Goal: Transaction & Acquisition: Purchase product/service

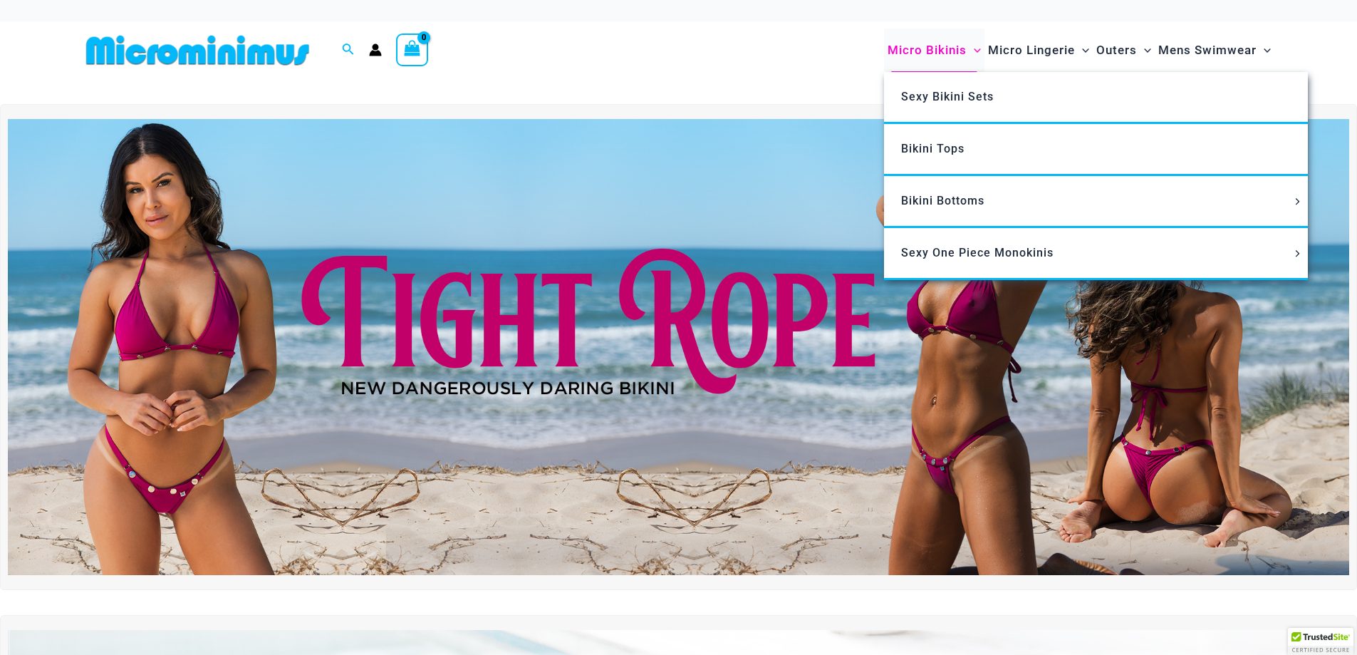
click at [894, 46] on span "Micro Bikinis" at bounding box center [927, 50] width 79 height 36
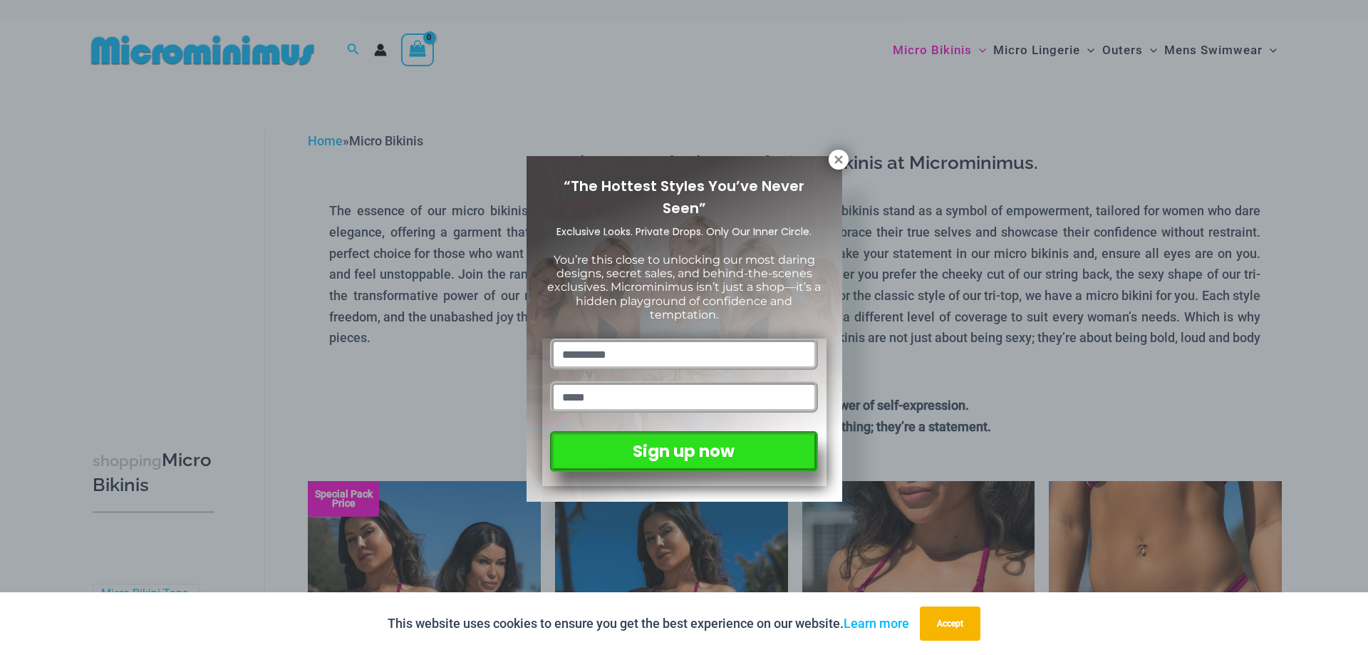
click at [347, 45] on div "“The Hottest Styles You’ve Never Seen” Exclusive Looks. Private Drops. Only Our…" at bounding box center [684, 327] width 1368 height 655
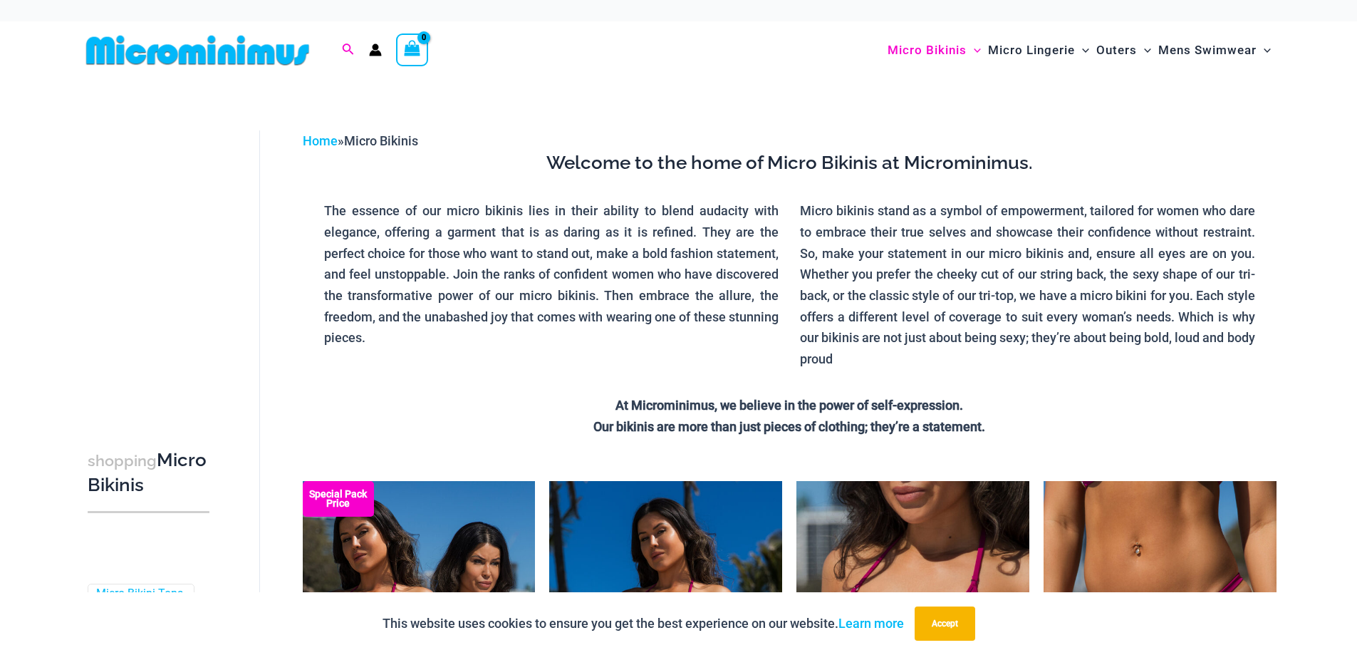
click at [343, 48] on icon "Search icon link" at bounding box center [347, 48] width 11 height 11
type input "**********"
click button "Search" at bounding box center [0, 0] width 0 height 0
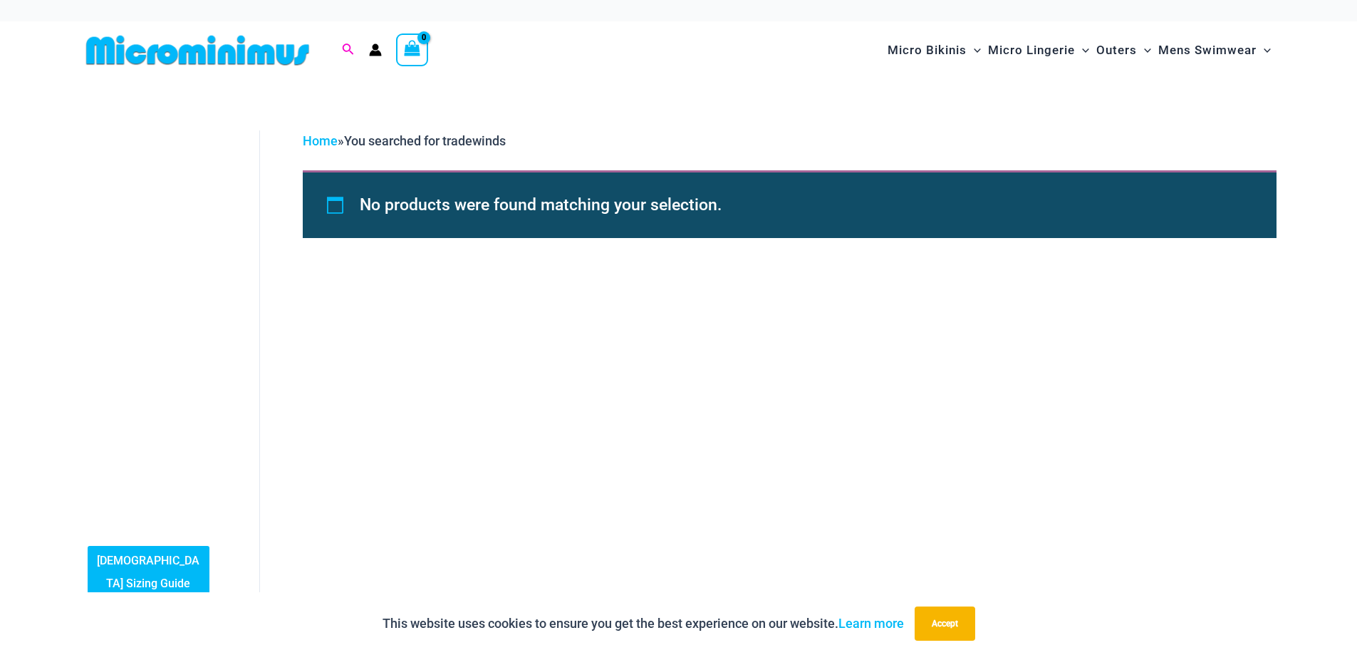
click at [346, 43] on icon "Search icon link" at bounding box center [347, 48] width 11 height 11
click at [393, 48] on input "**********" at bounding box center [438, 50] width 167 height 42
type input "**********"
click button "Search" at bounding box center [0, 0] width 0 height 0
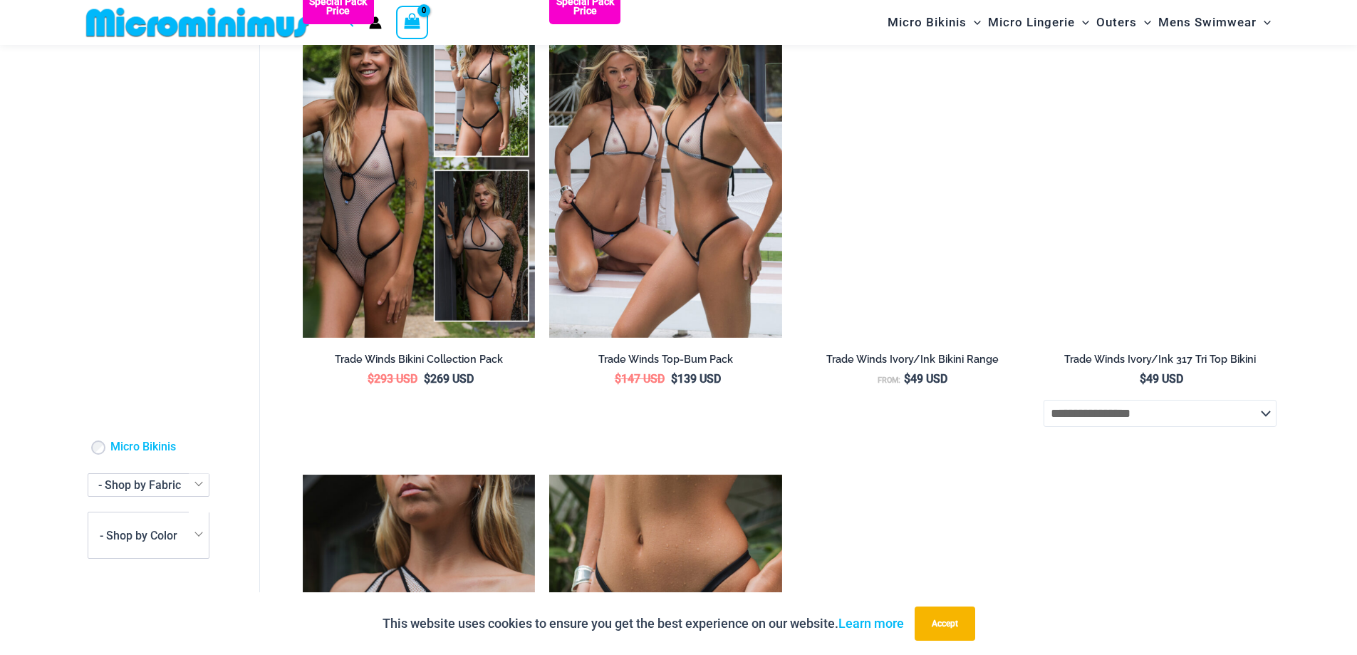
scroll to position [1126, 0]
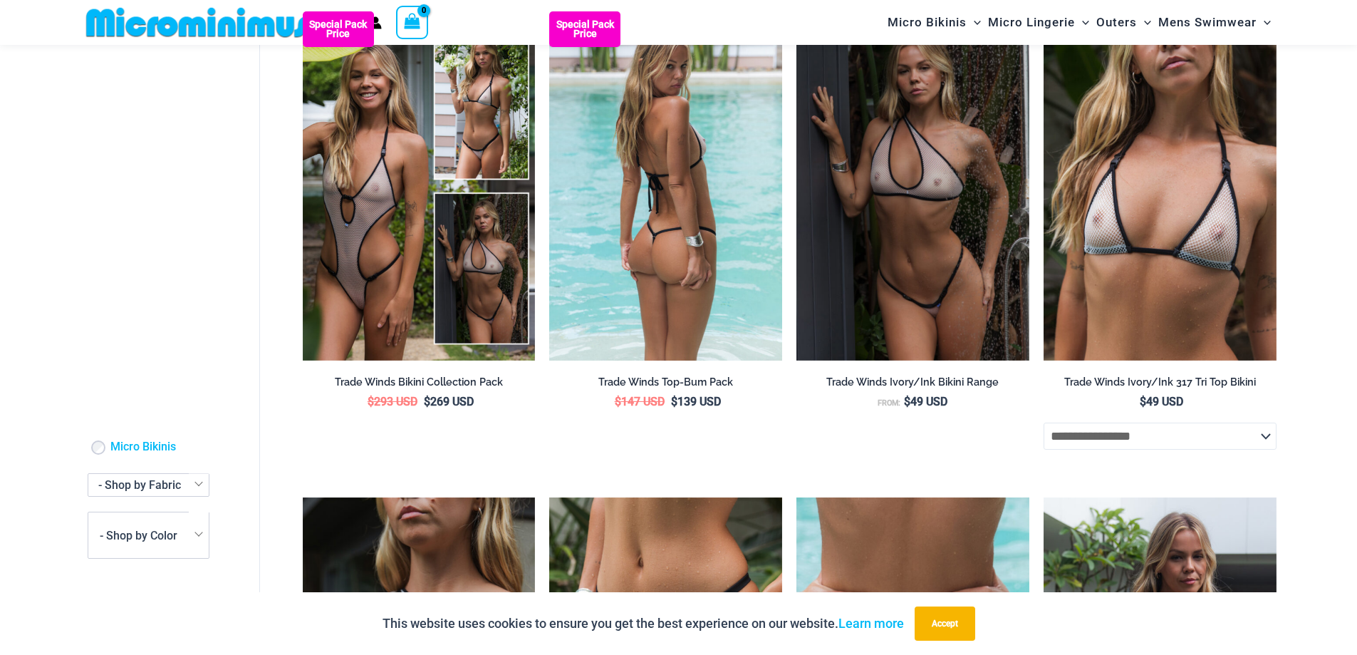
click at [712, 256] on img at bounding box center [665, 185] width 233 height 349
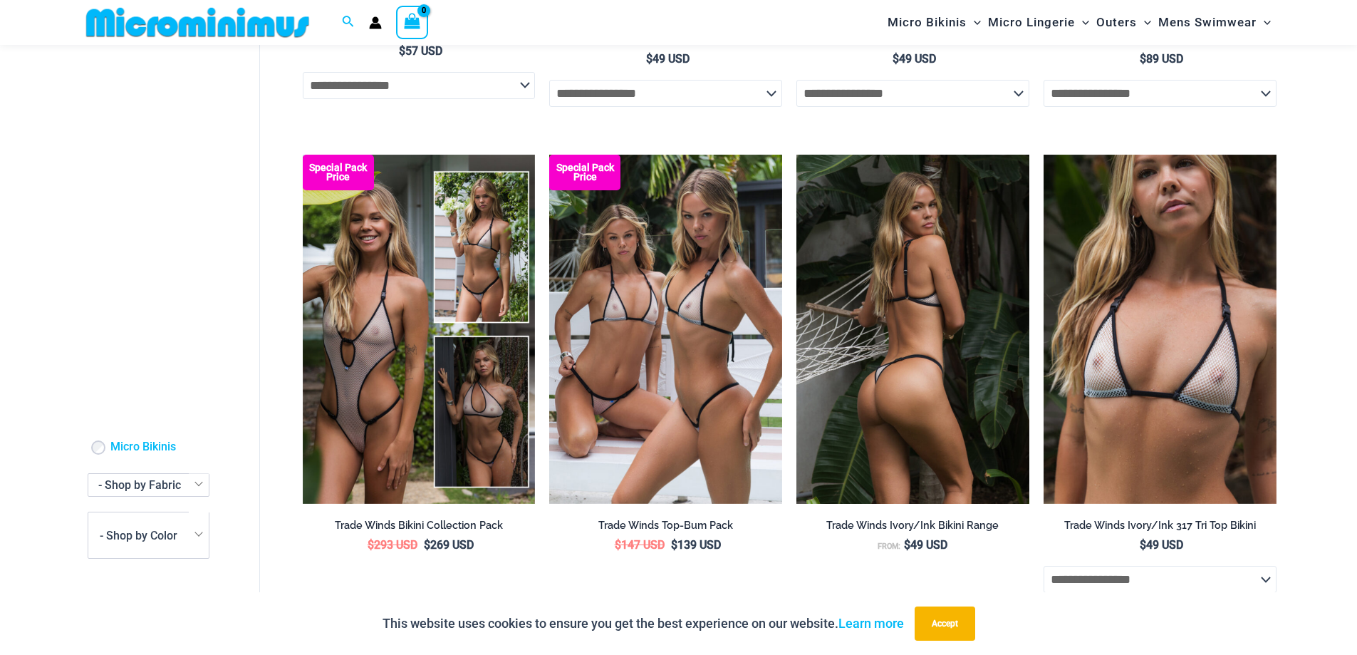
scroll to position [984, 0]
click at [905, 334] on img at bounding box center [912, 328] width 233 height 349
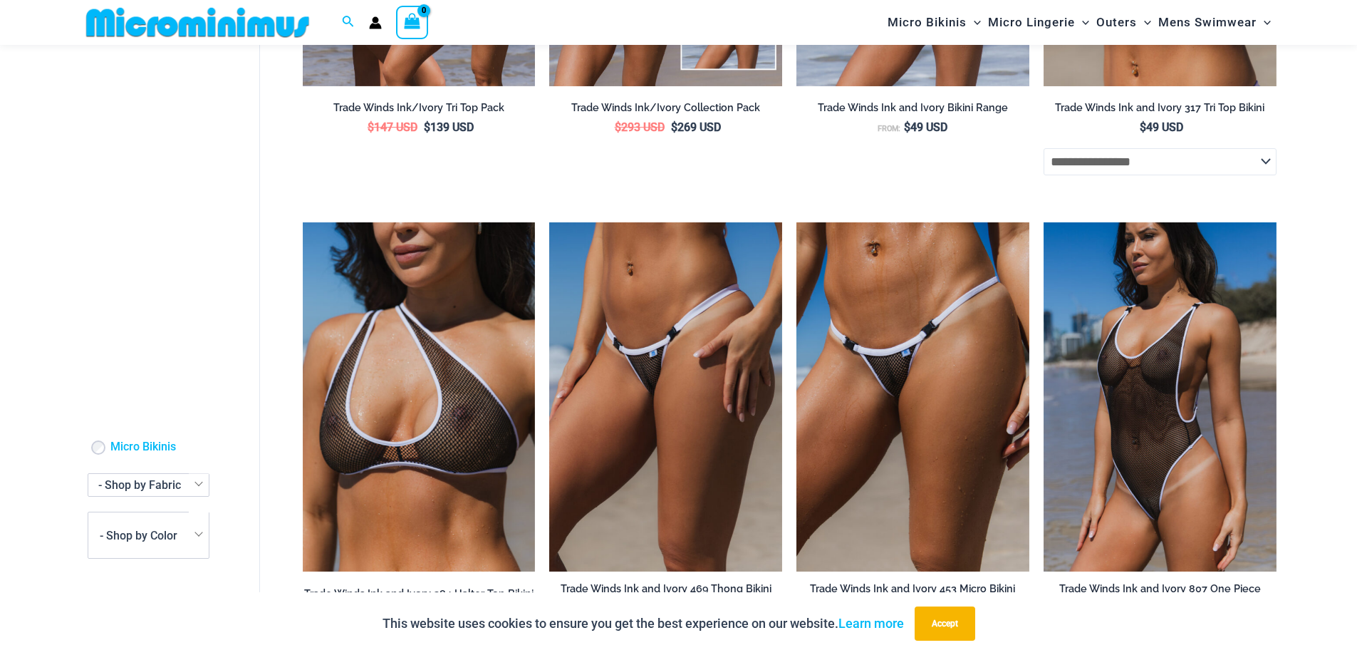
scroll to position [414, 0]
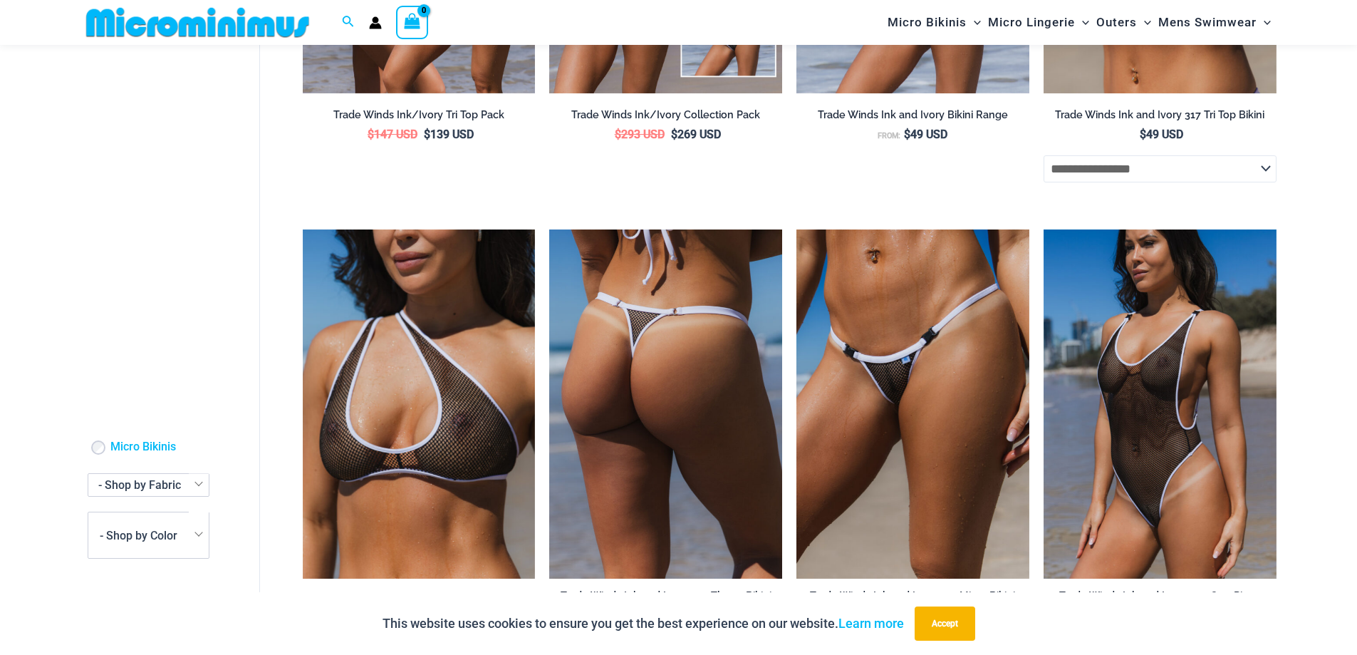
click at [683, 429] on img at bounding box center [665, 403] width 233 height 349
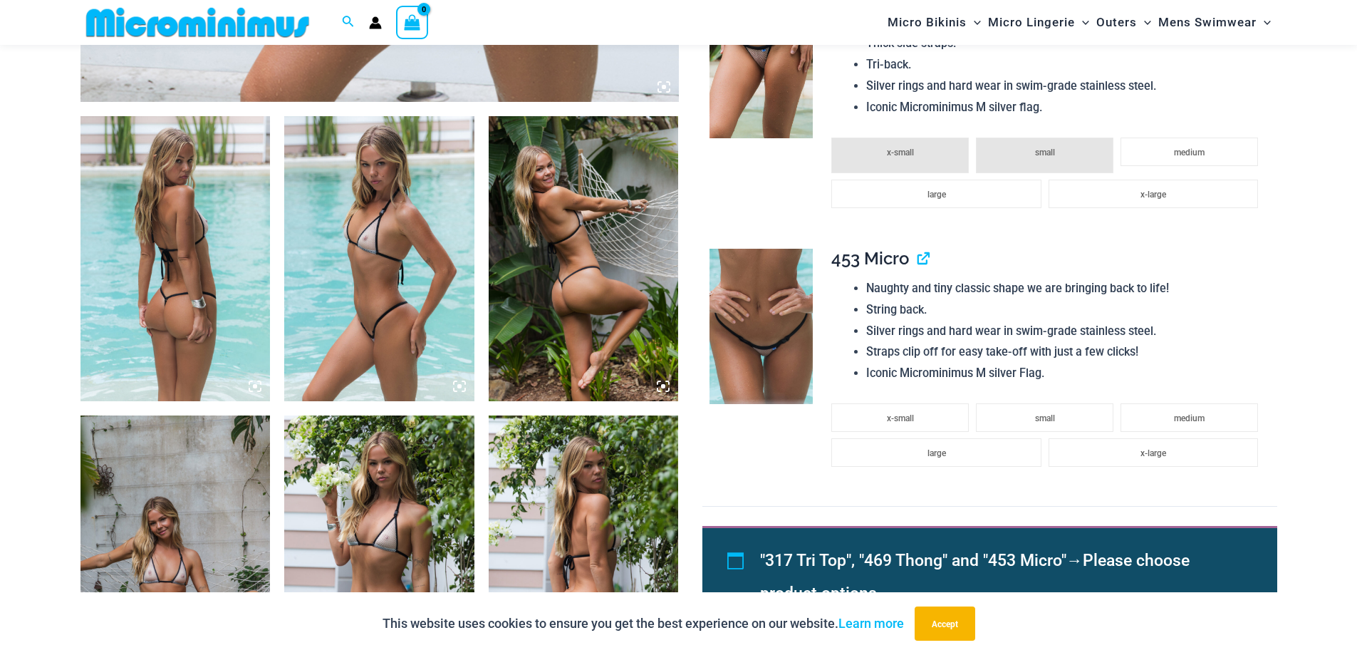
scroll to position [926, 0]
click at [759, 328] on img at bounding box center [761, 325] width 103 height 155
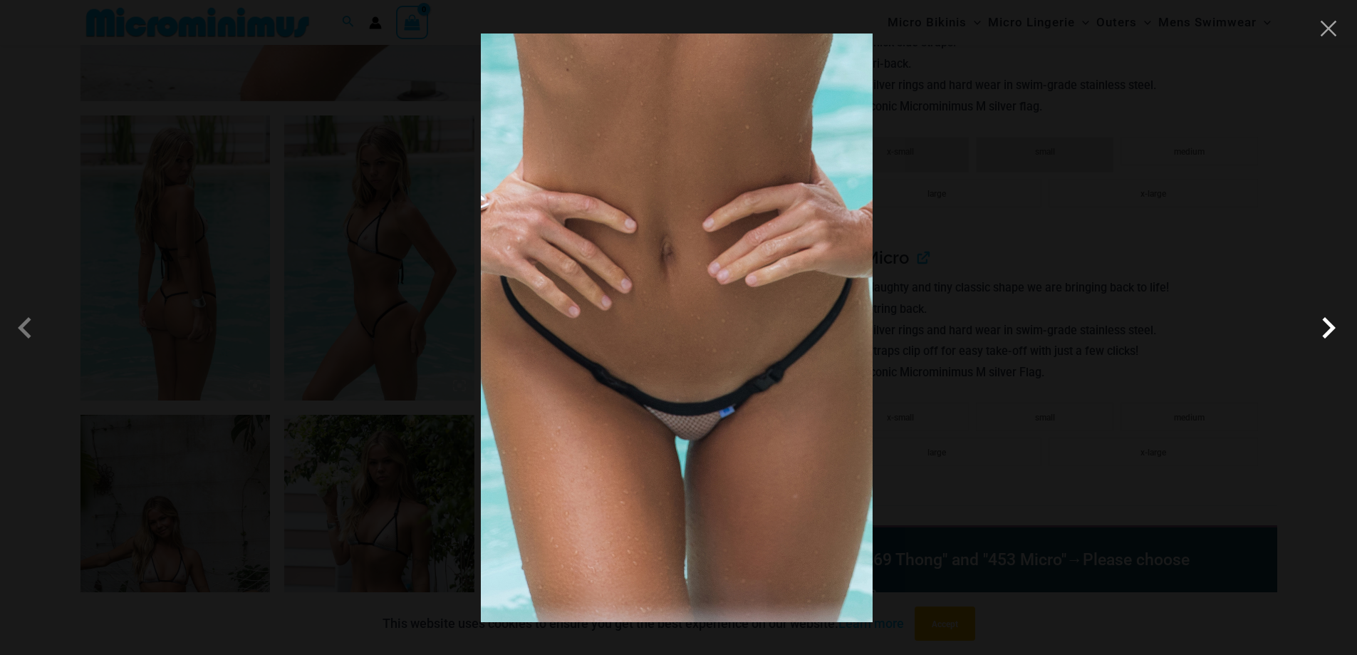
click at [1331, 328] on span at bounding box center [1328, 327] width 43 height 43
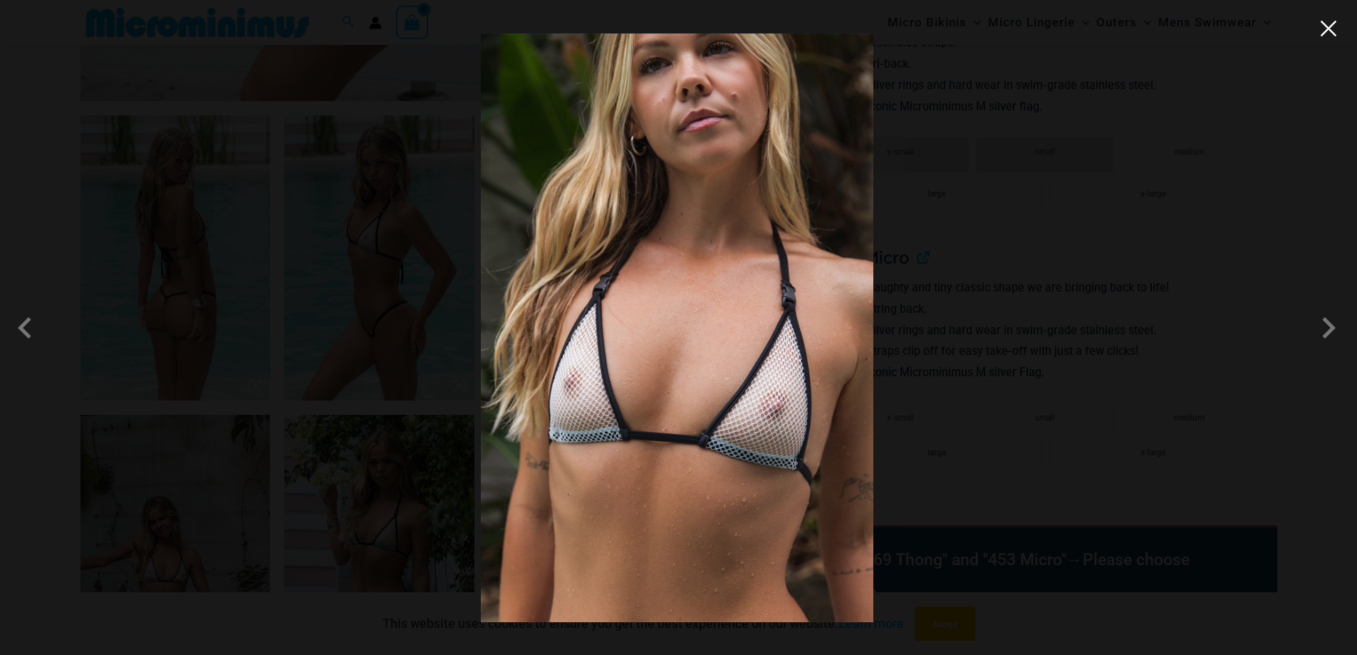
click at [1336, 28] on button "Close" at bounding box center [1328, 28] width 21 height 21
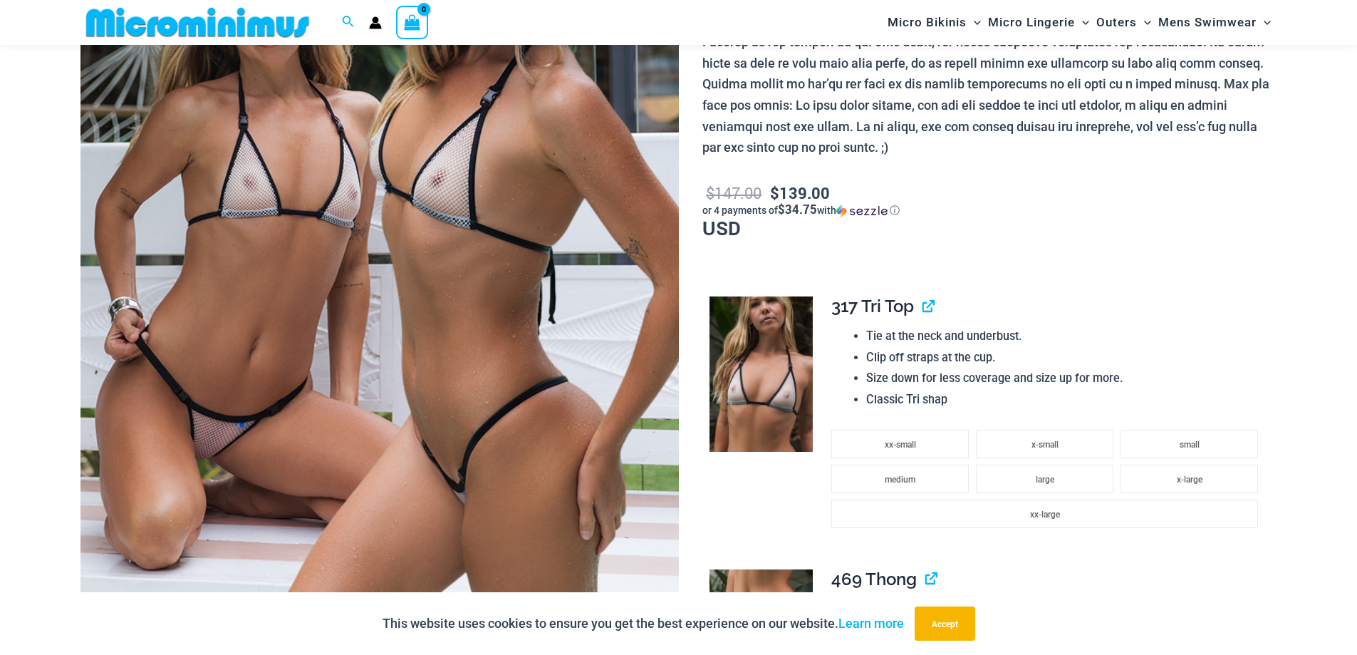
scroll to position [142, 0]
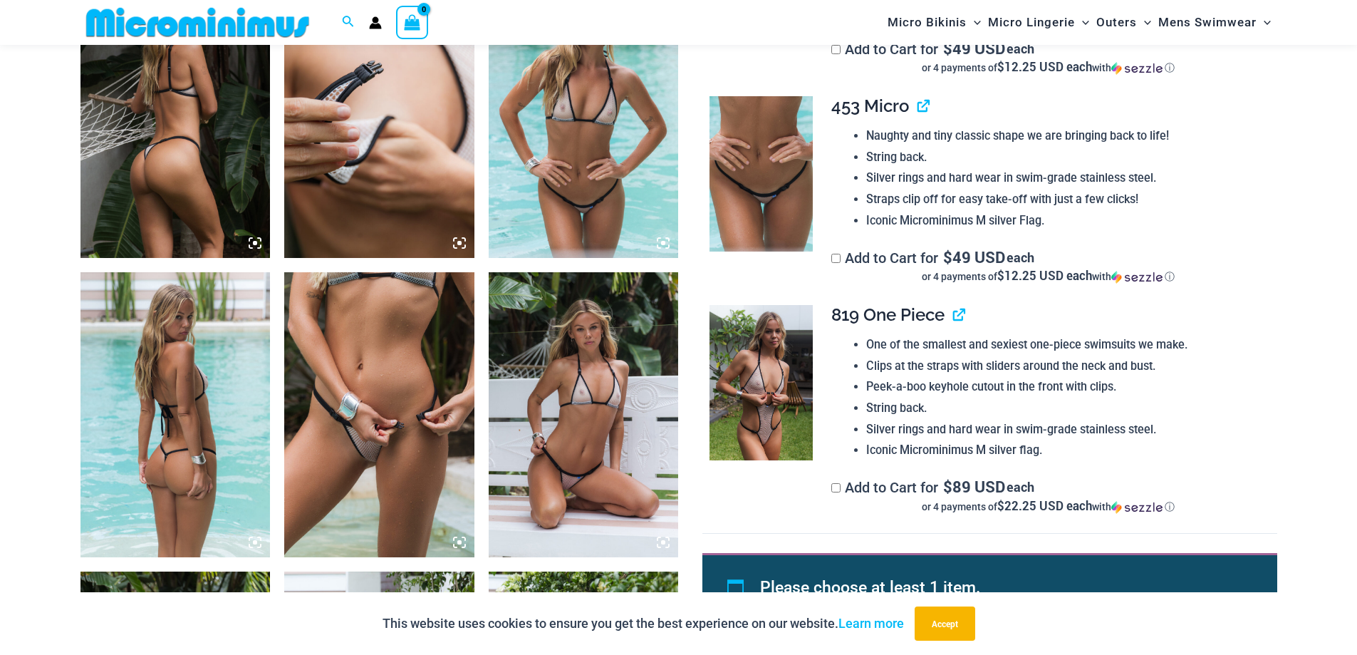
scroll to position [1126, 0]
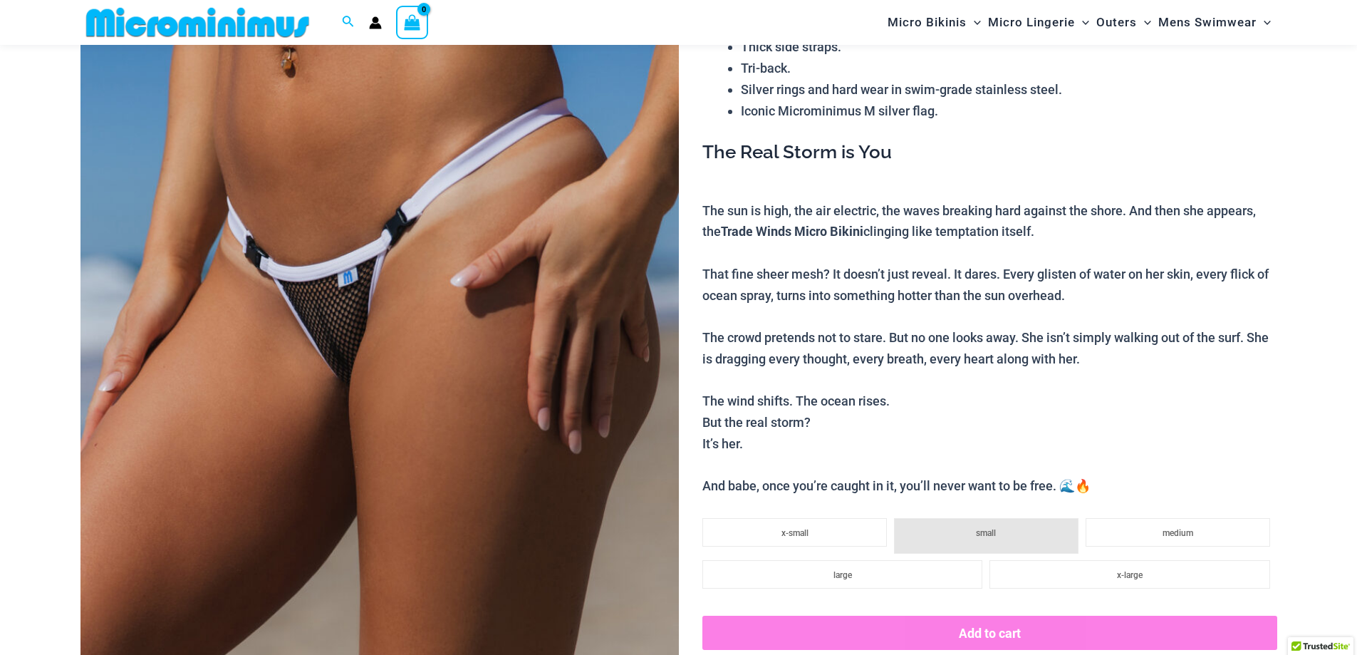
scroll to position [200, 0]
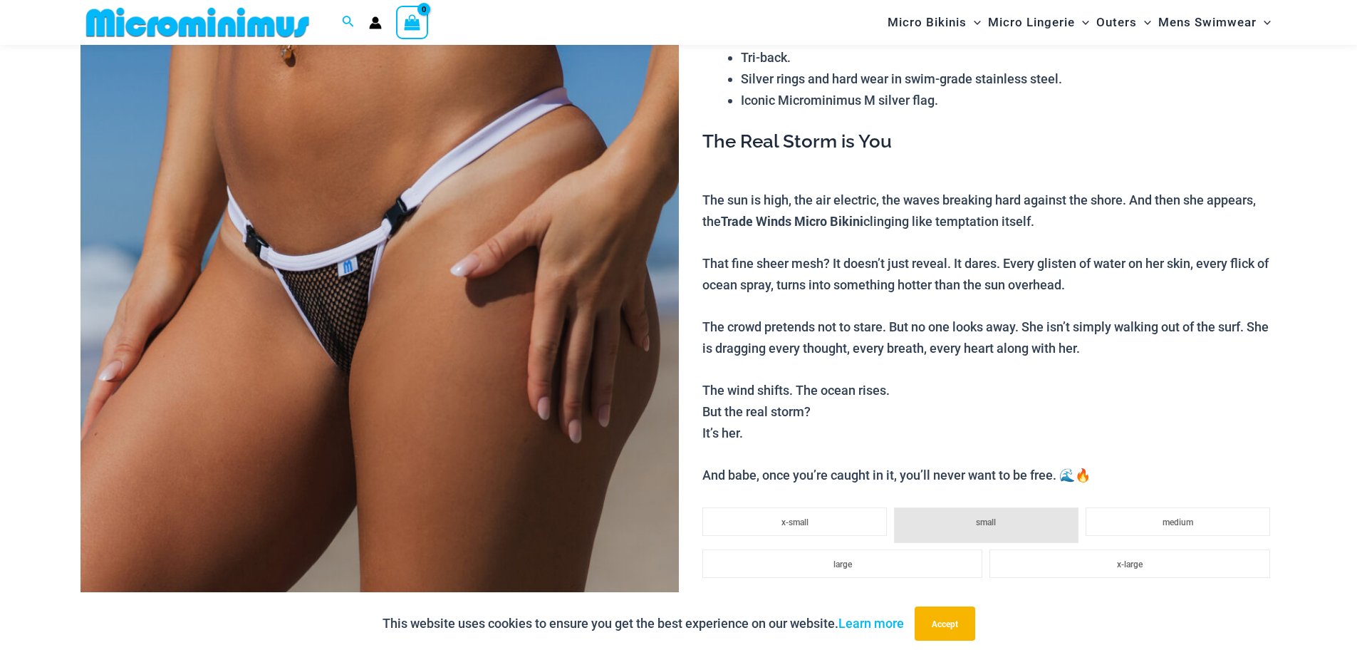
click at [427, 385] on img at bounding box center [380, 378] width 598 height 898
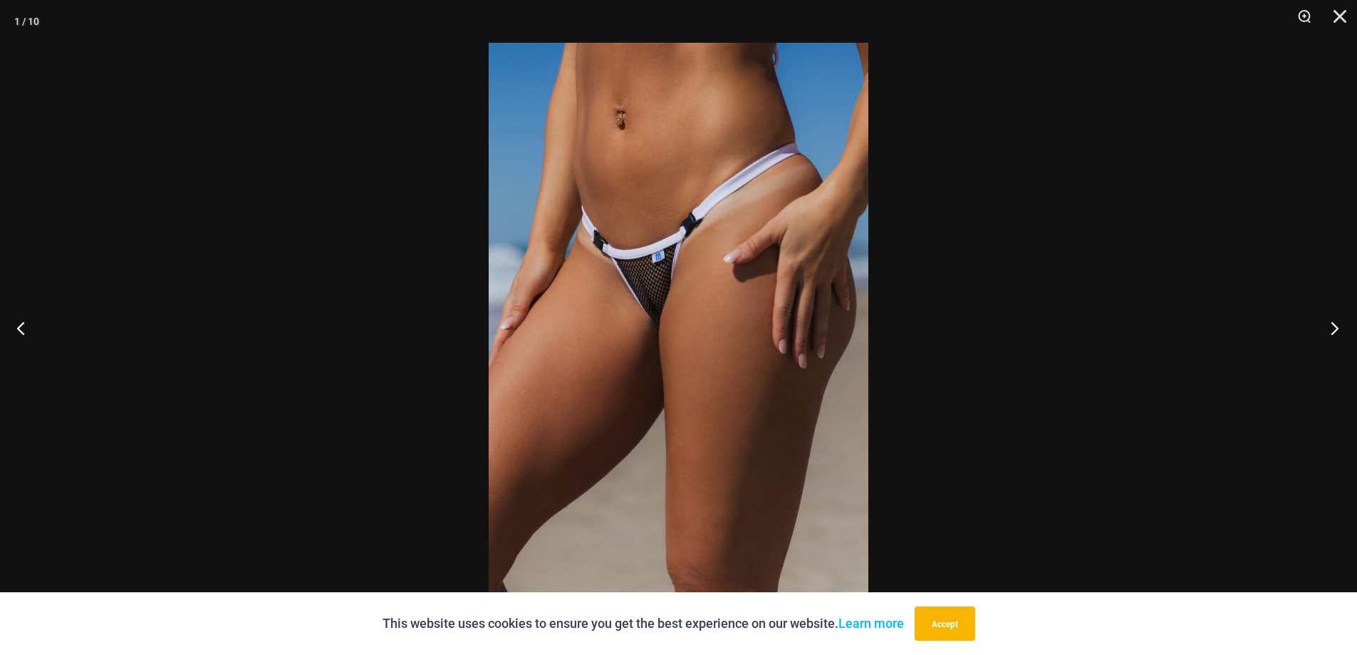
click at [1327, 331] on button "Next" at bounding box center [1330, 327] width 53 height 71
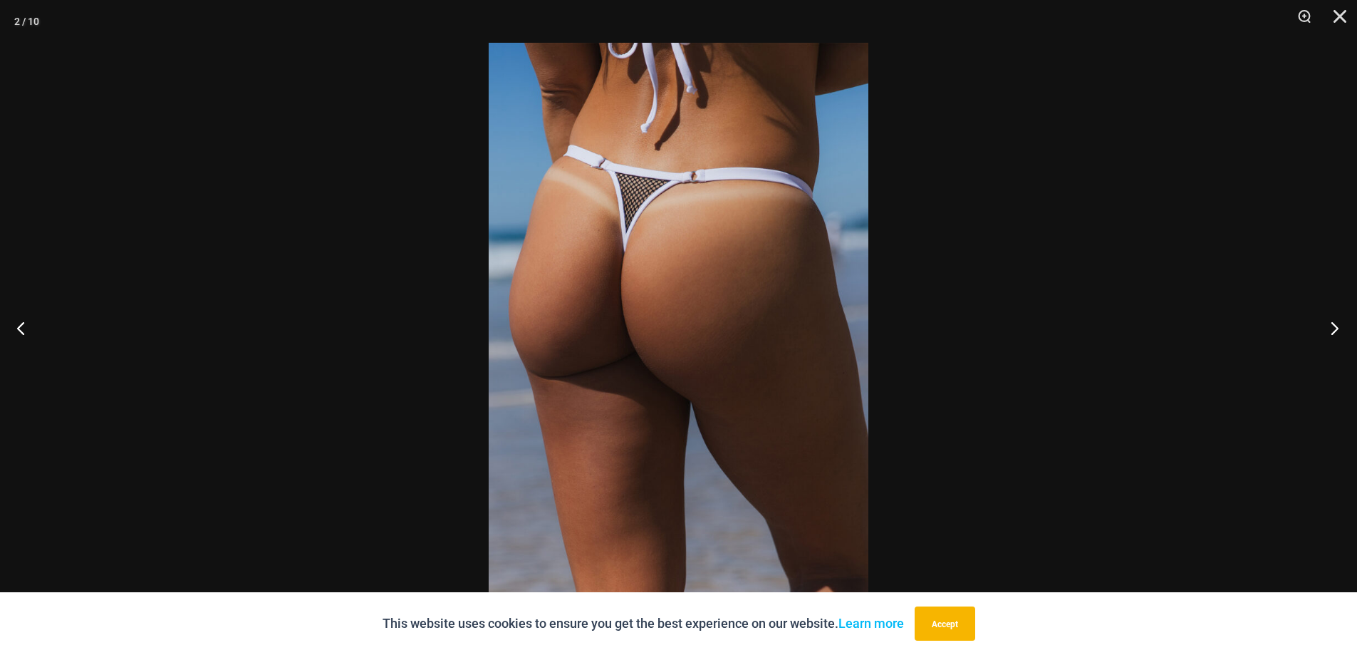
click at [1328, 331] on button "Next" at bounding box center [1330, 327] width 53 height 71
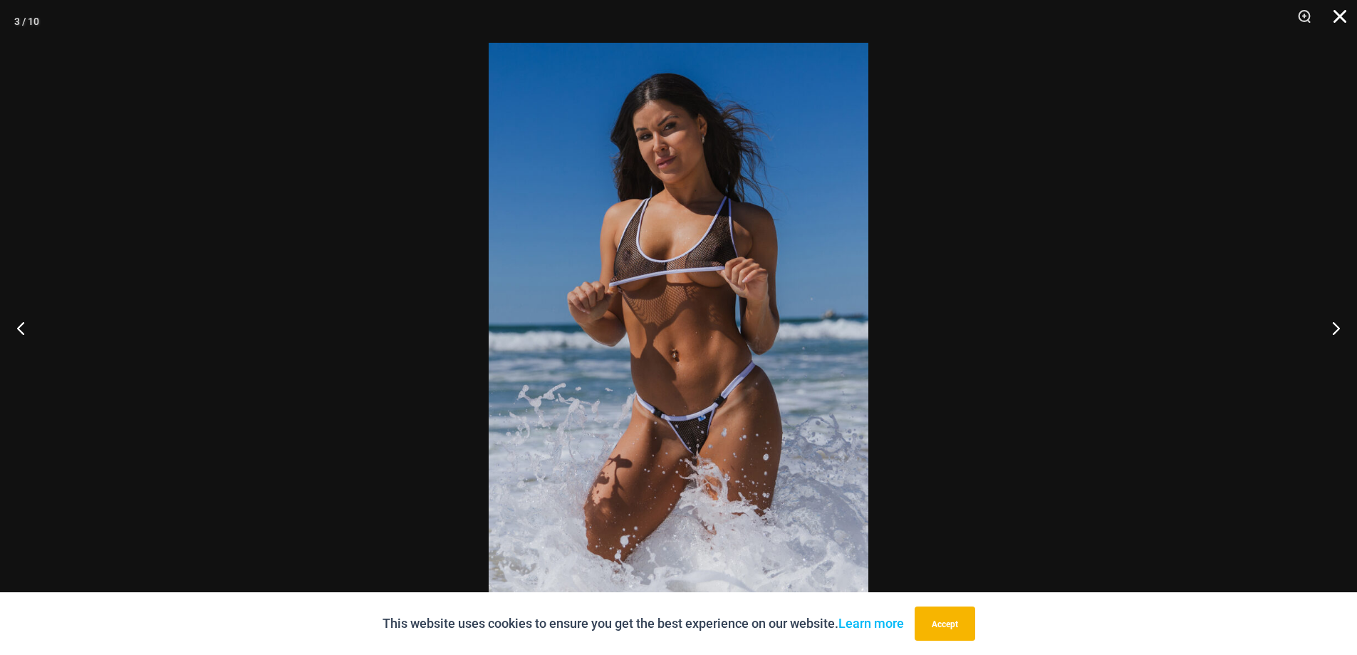
click at [1334, 16] on button "Close" at bounding box center [1335, 21] width 36 height 43
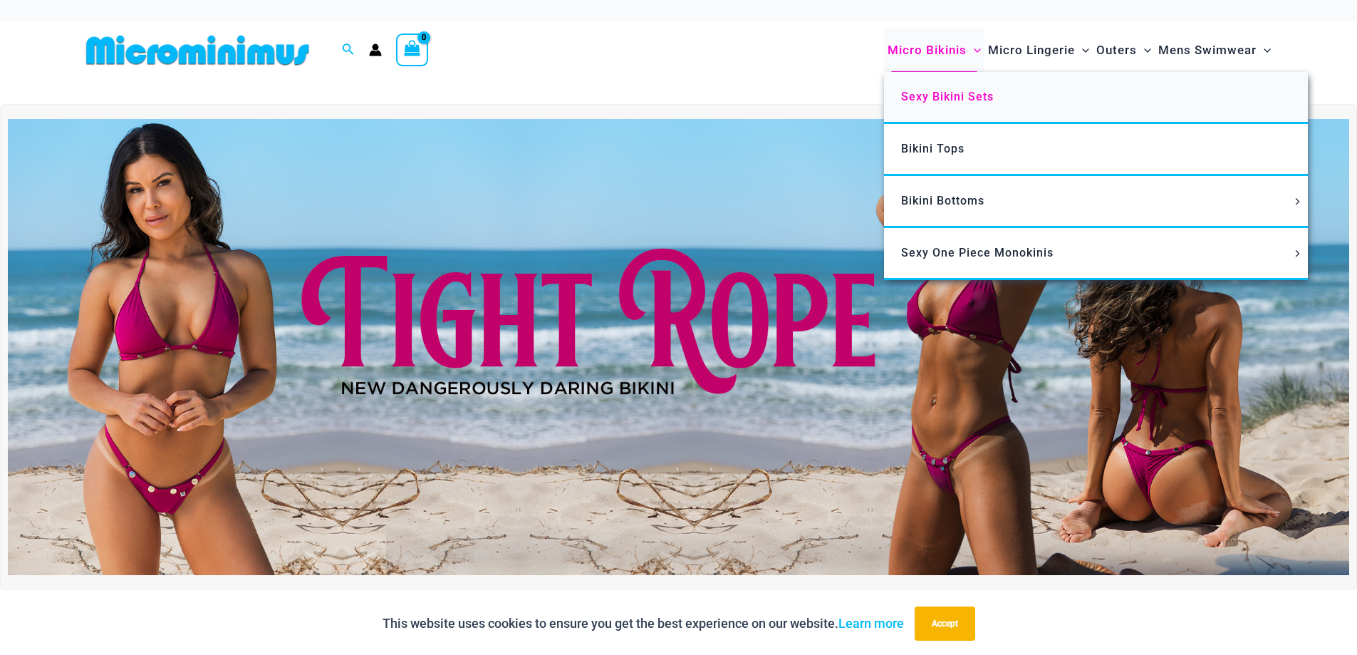
click at [933, 98] on span "Sexy Bikini Sets" at bounding box center [947, 97] width 93 height 14
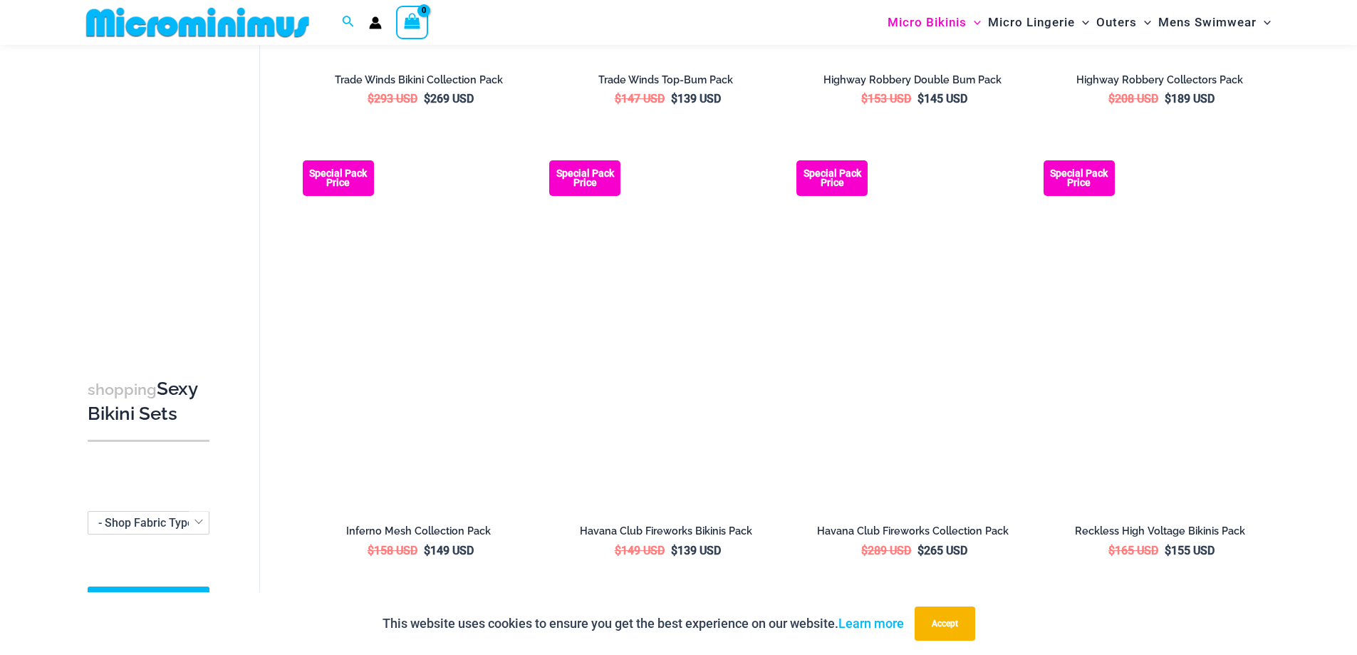
scroll to position [2411, 0]
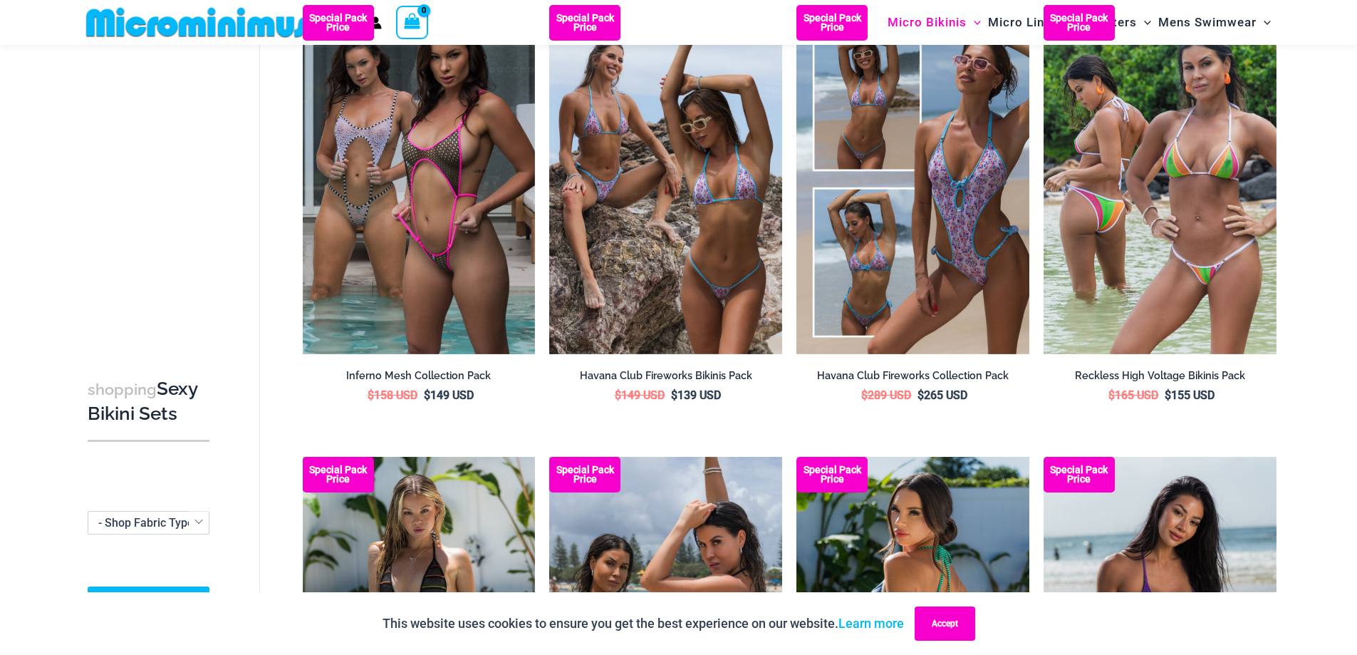
click at [938, 623] on button "Accept" at bounding box center [945, 623] width 61 height 34
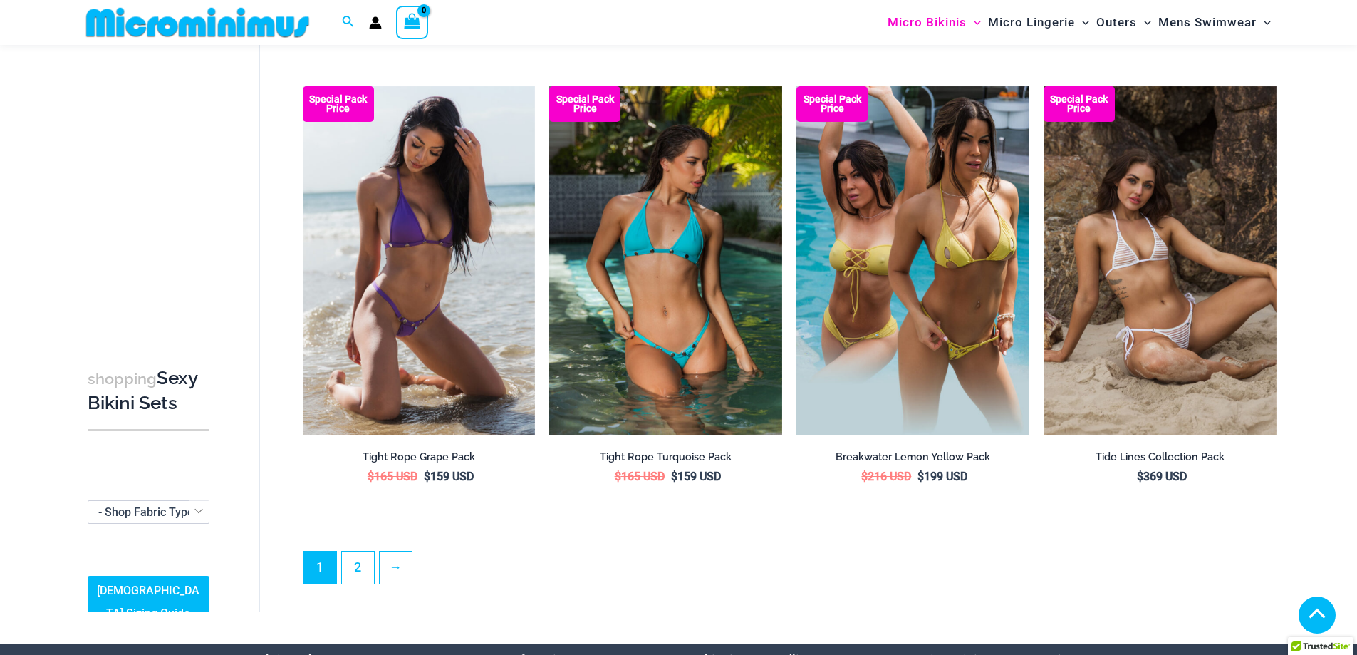
scroll to position [3479, 0]
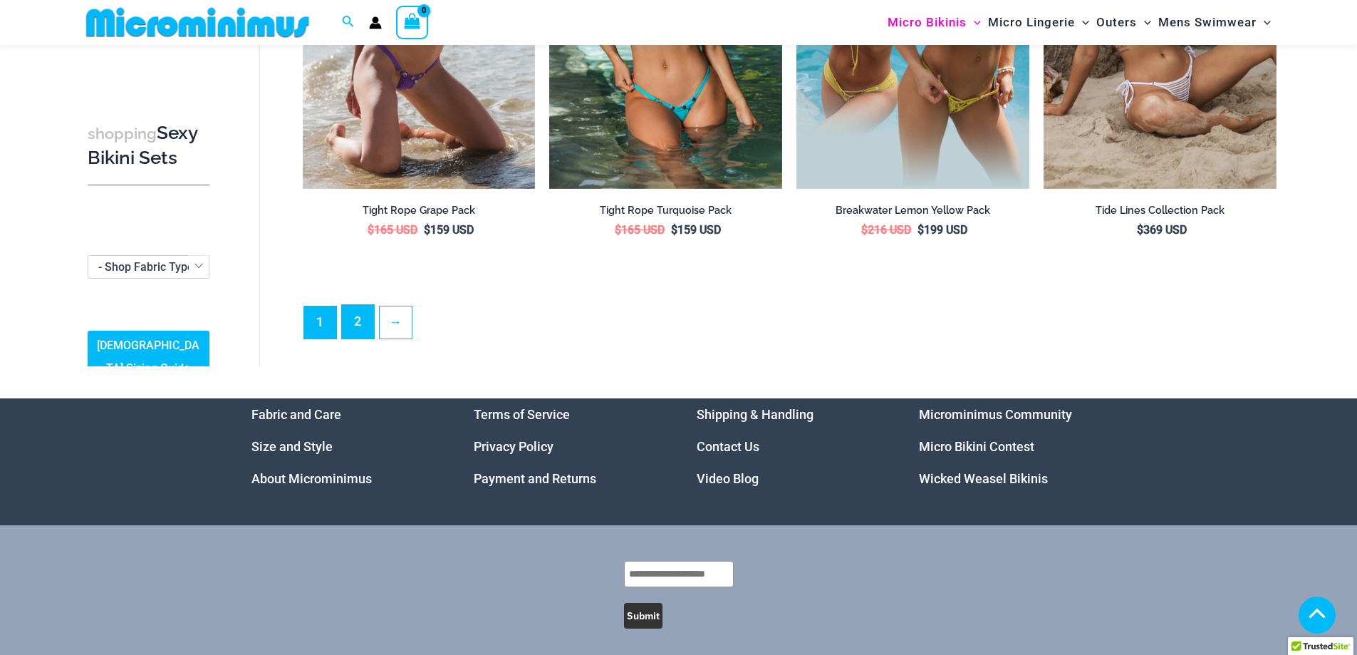
click at [368, 319] on link "2" at bounding box center [358, 321] width 32 height 33
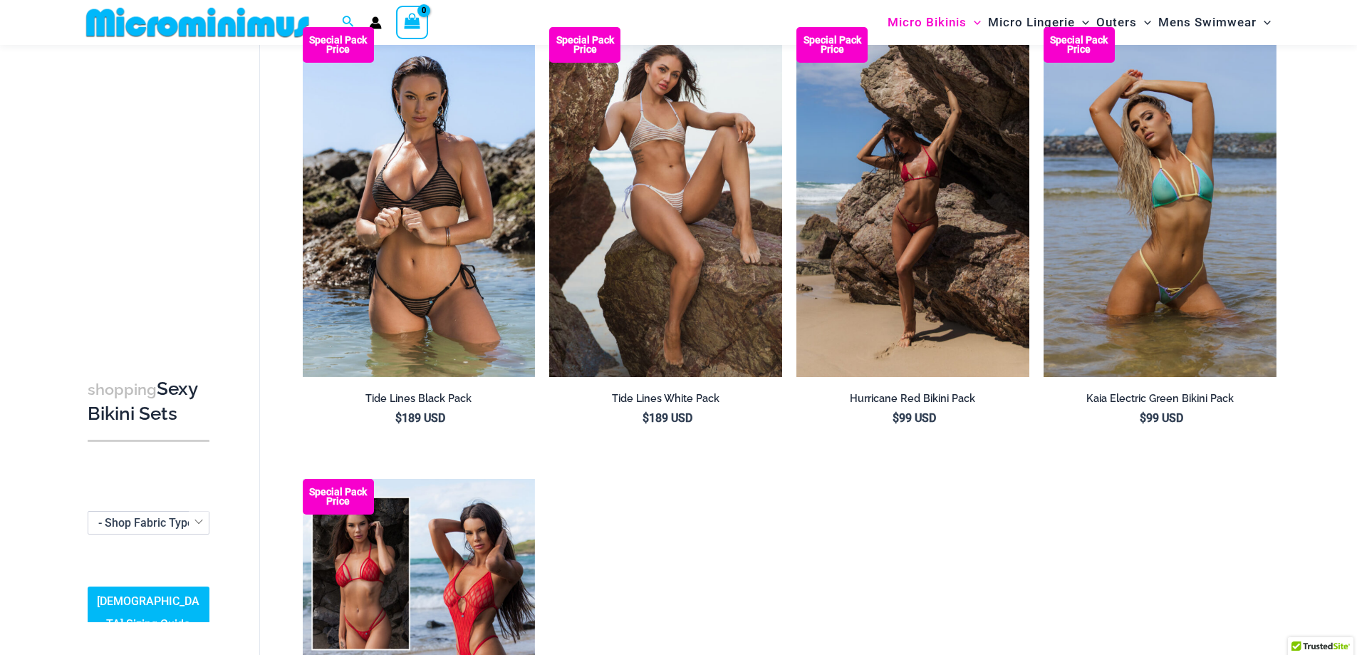
scroll to position [59, 0]
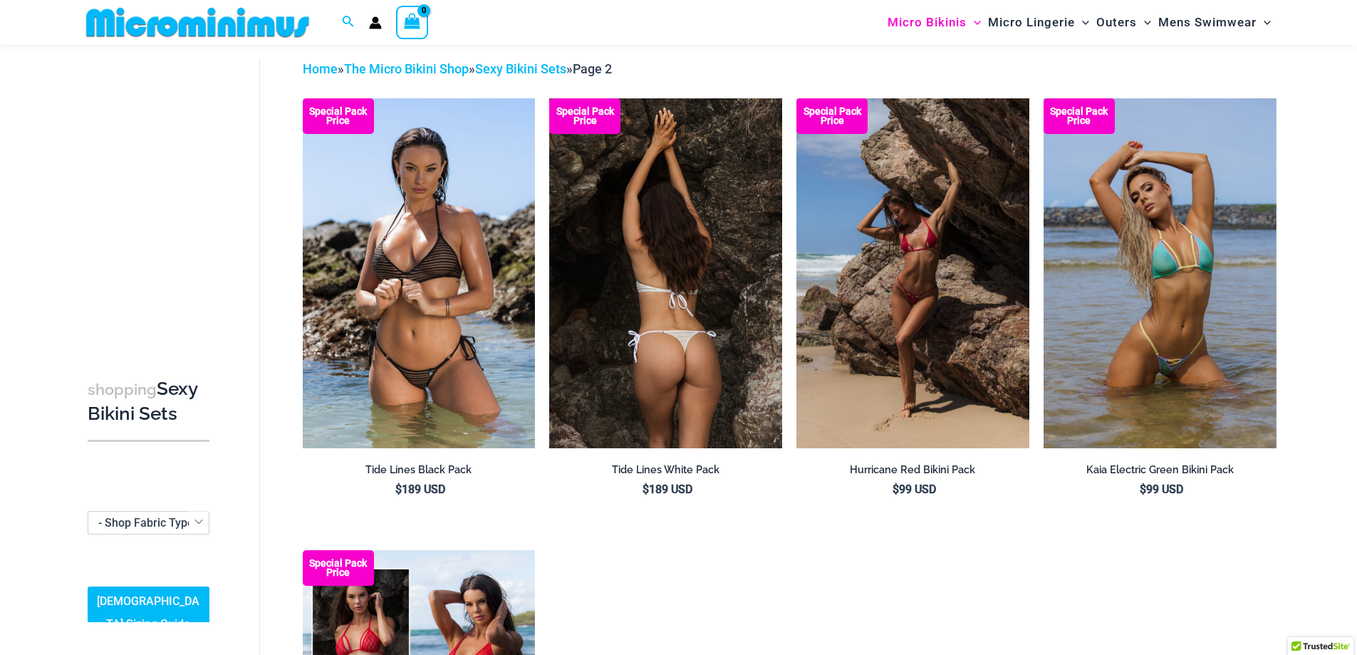
click at [663, 338] on img at bounding box center [665, 272] width 233 height 349
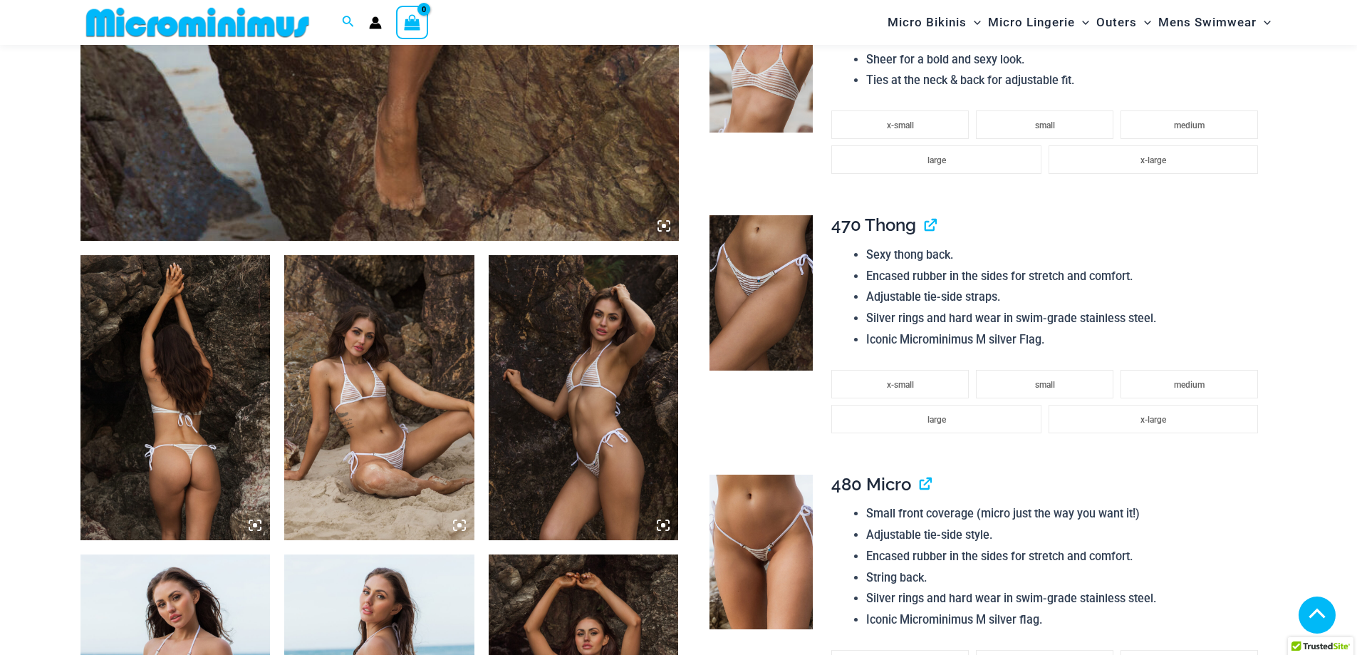
scroll to position [913, 0]
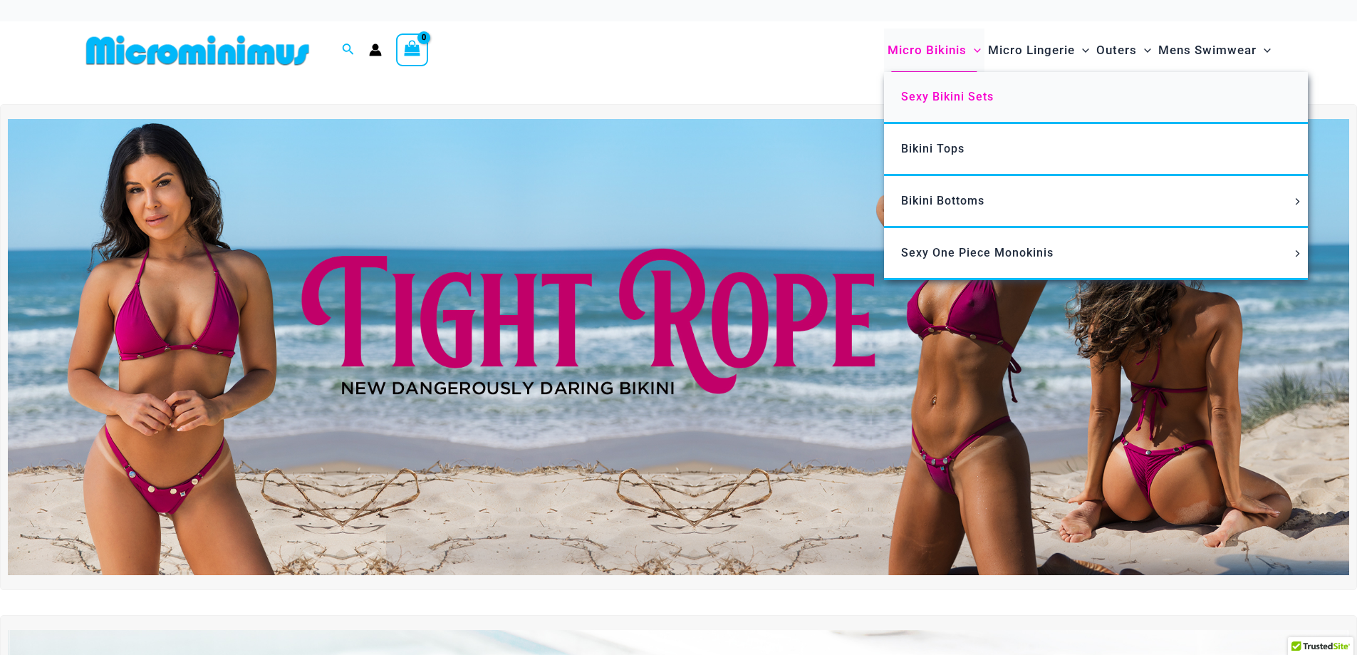
click at [930, 97] on span "Sexy Bikini Sets" at bounding box center [947, 97] width 93 height 14
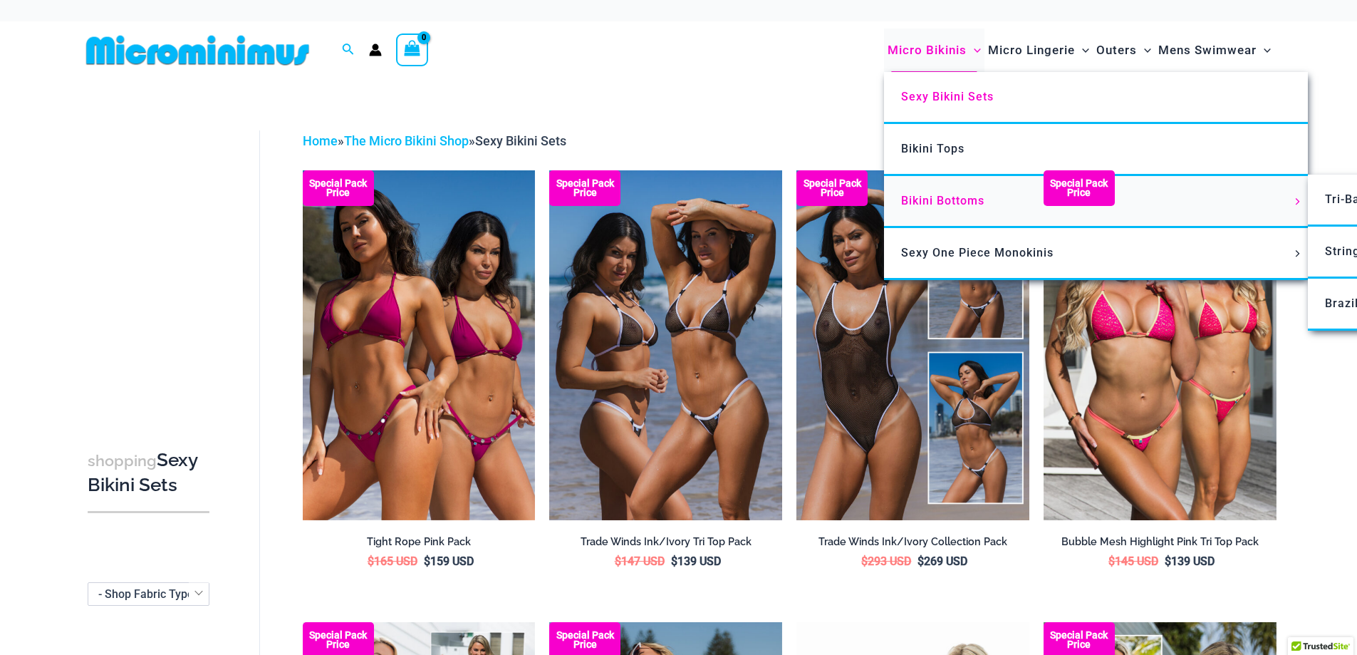
click at [928, 206] on span "Bikini Bottoms" at bounding box center [942, 201] width 83 height 14
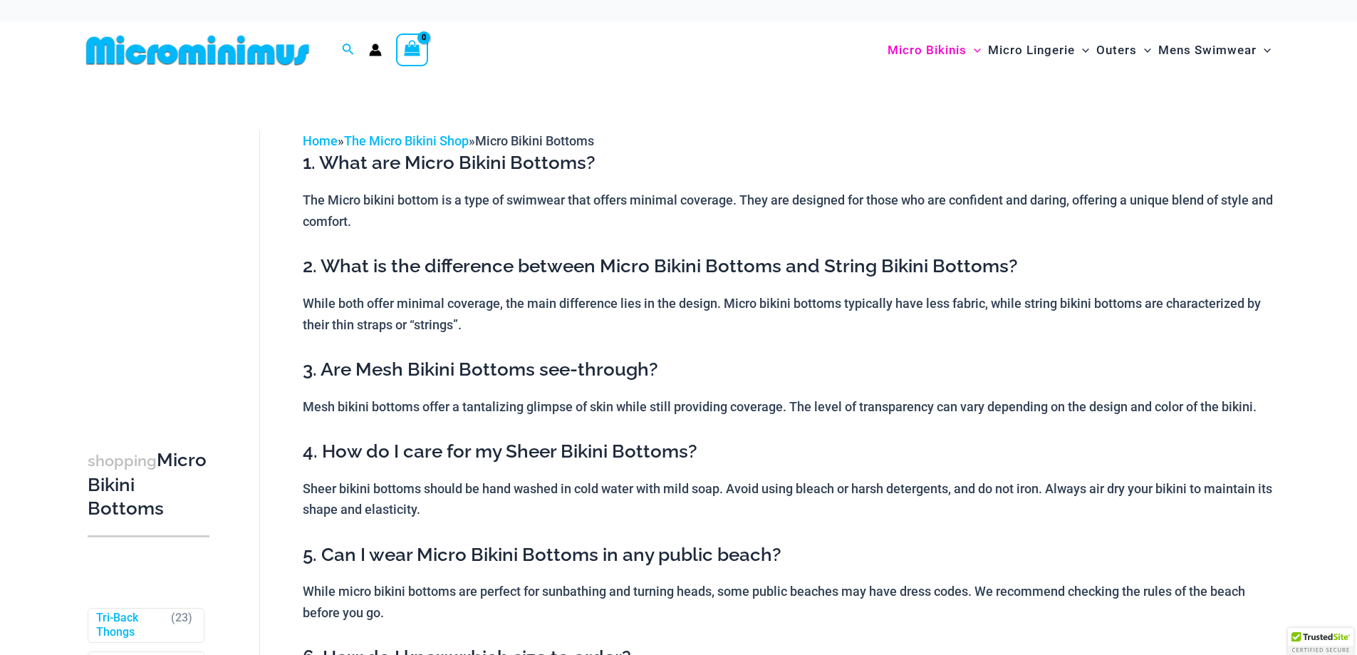
click at [148, 53] on img at bounding box center [198, 50] width 234 height 32
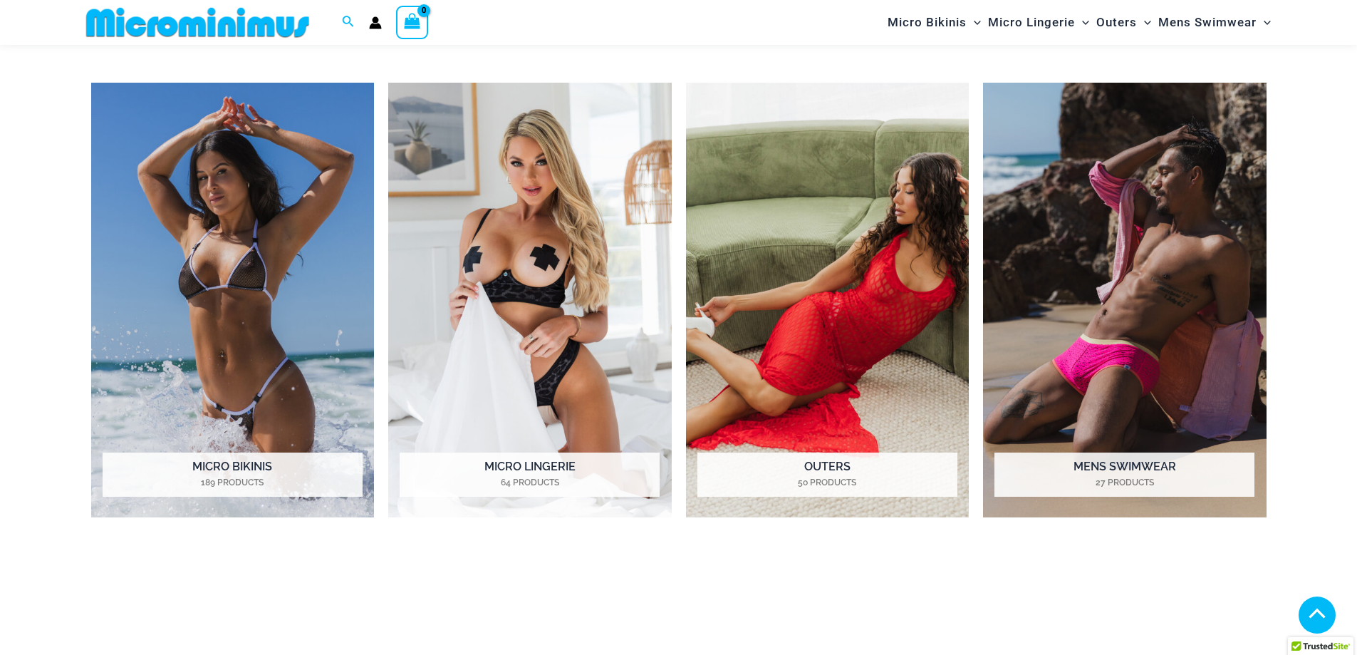
scroll to position [1271, 0]
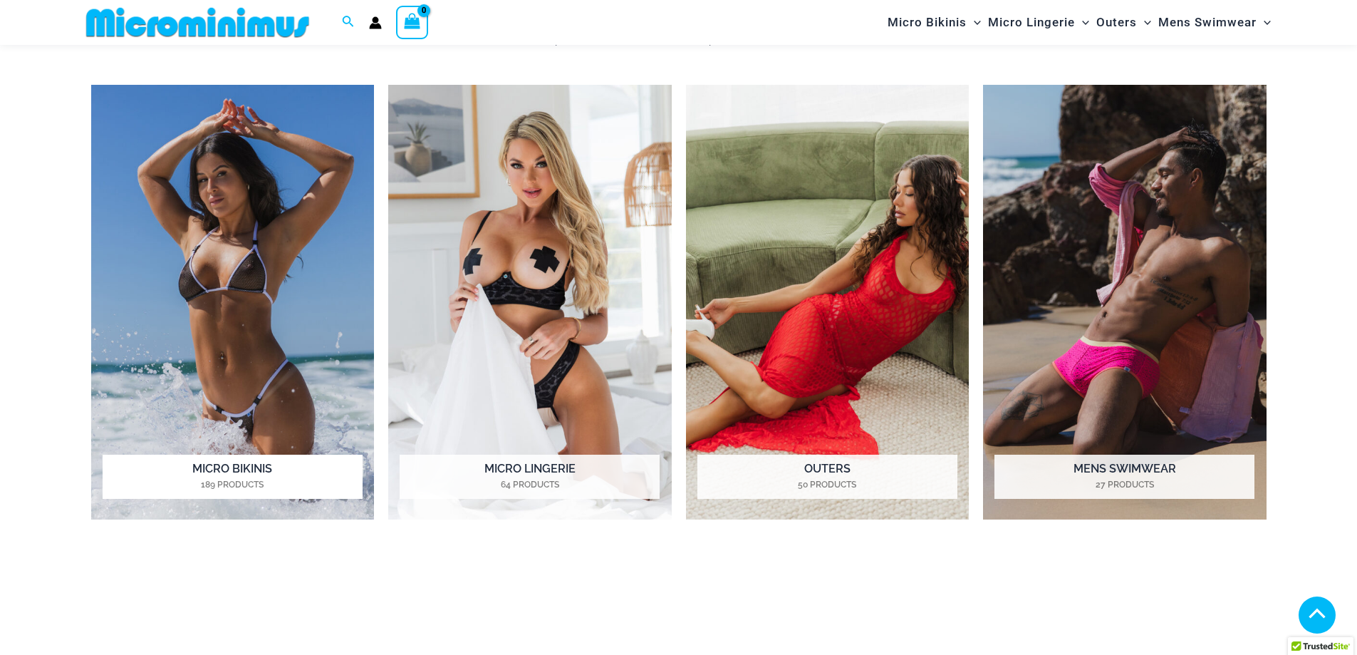
click at [172, 289] on img "Visit product category Micro Bikinis" at bounding box center [233, 302] width 284 height 435
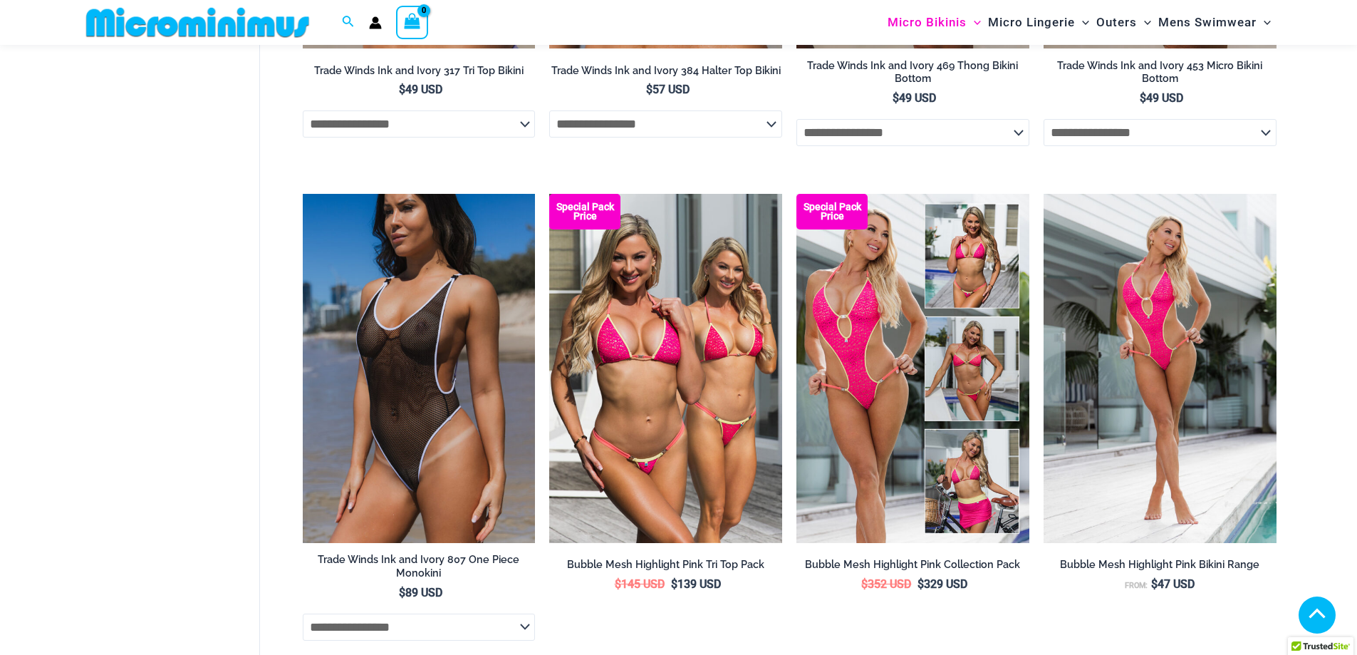
scroll to position [1495, 0]
